Goal: Task Accomplishment & Management: Manage account settings

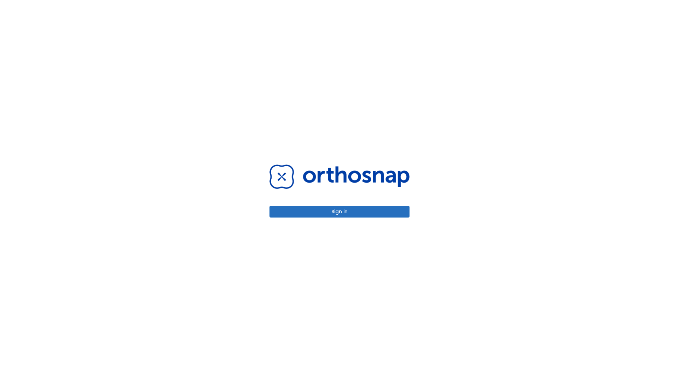
click at [340, 212] on button "Sign in" at bounding box center [340, 212] width 140 height 12
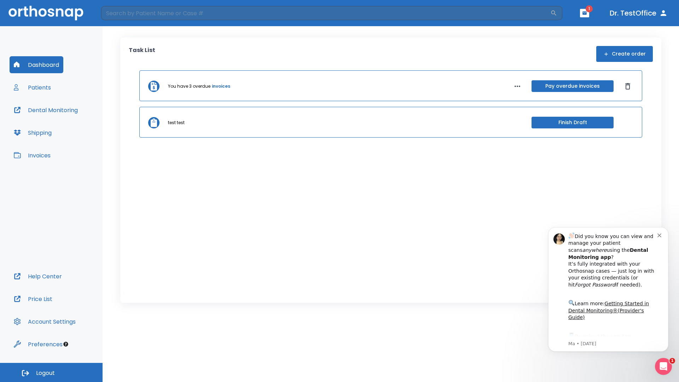
click at [51, 373] on span "Logout" at bounding box center [45, 373] width 19 height 8
